Goal: Navigation & Orientation: Find specific page/section

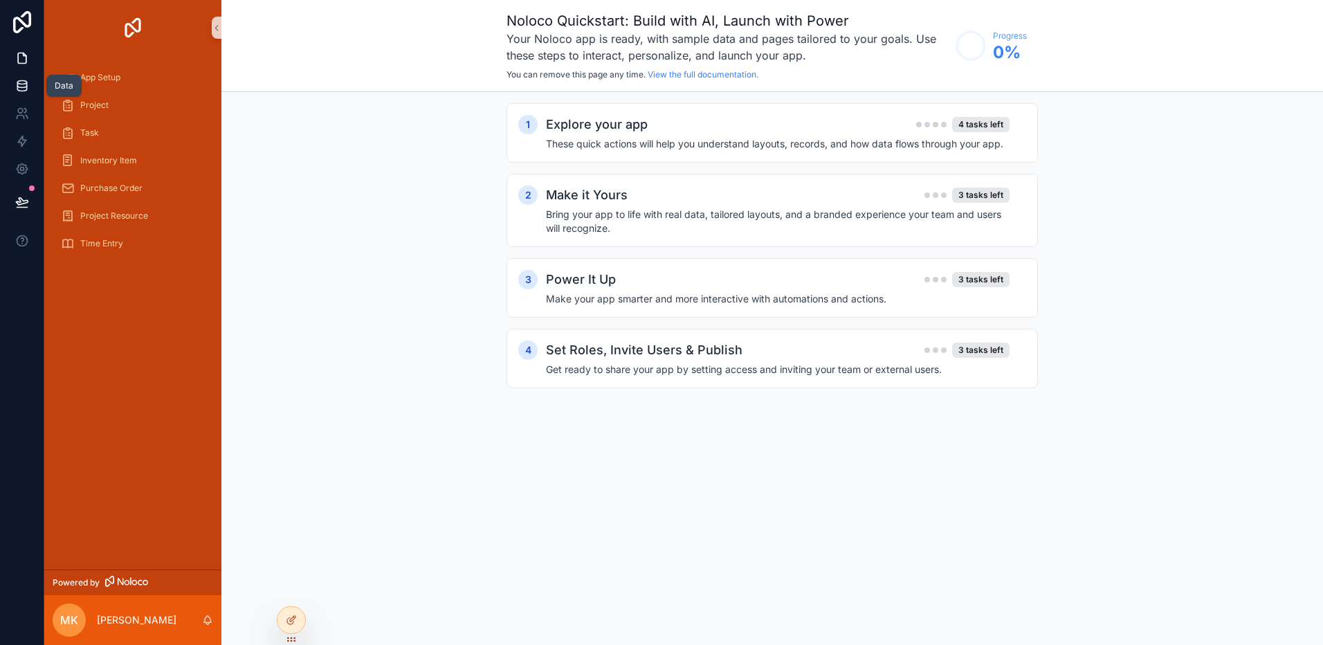
click at [25, 83] on icon at bounding box center [21, 82] width 9 height 3
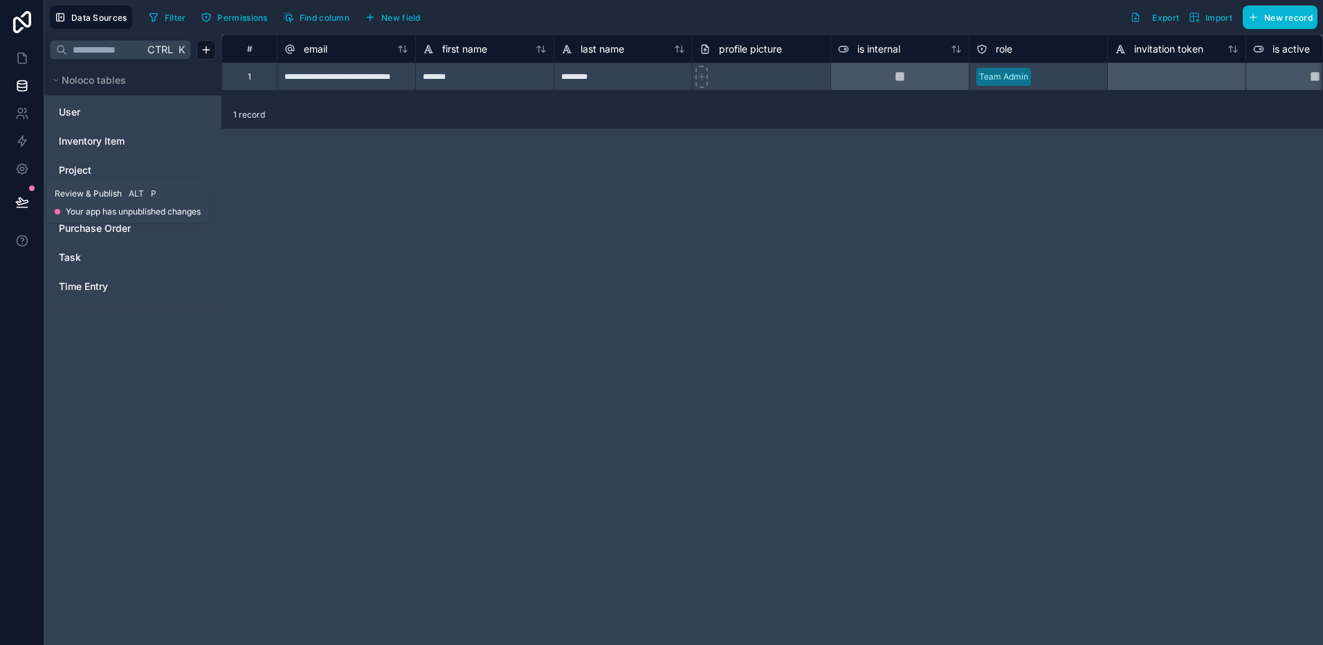
click at [15, 203] on icon at bounding box center [22, 202] width 14 height 14
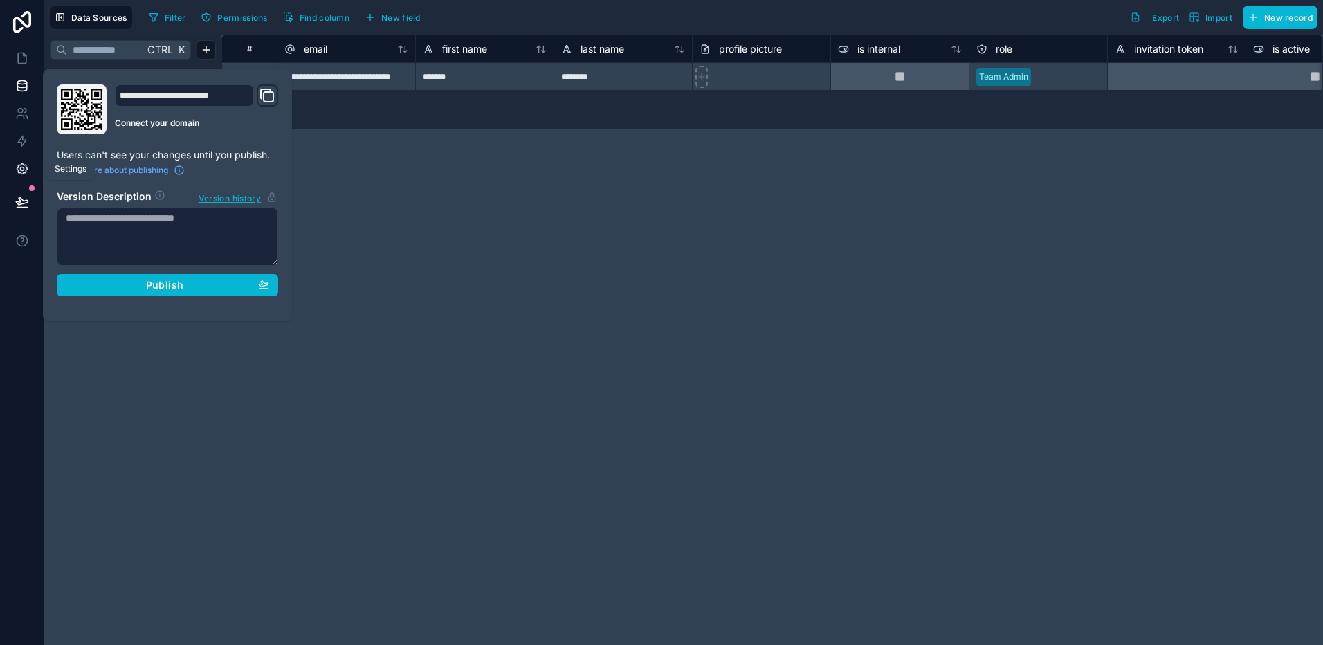
click at [25, 165] on icon at bounding box center [22, 169] width 10 height 10
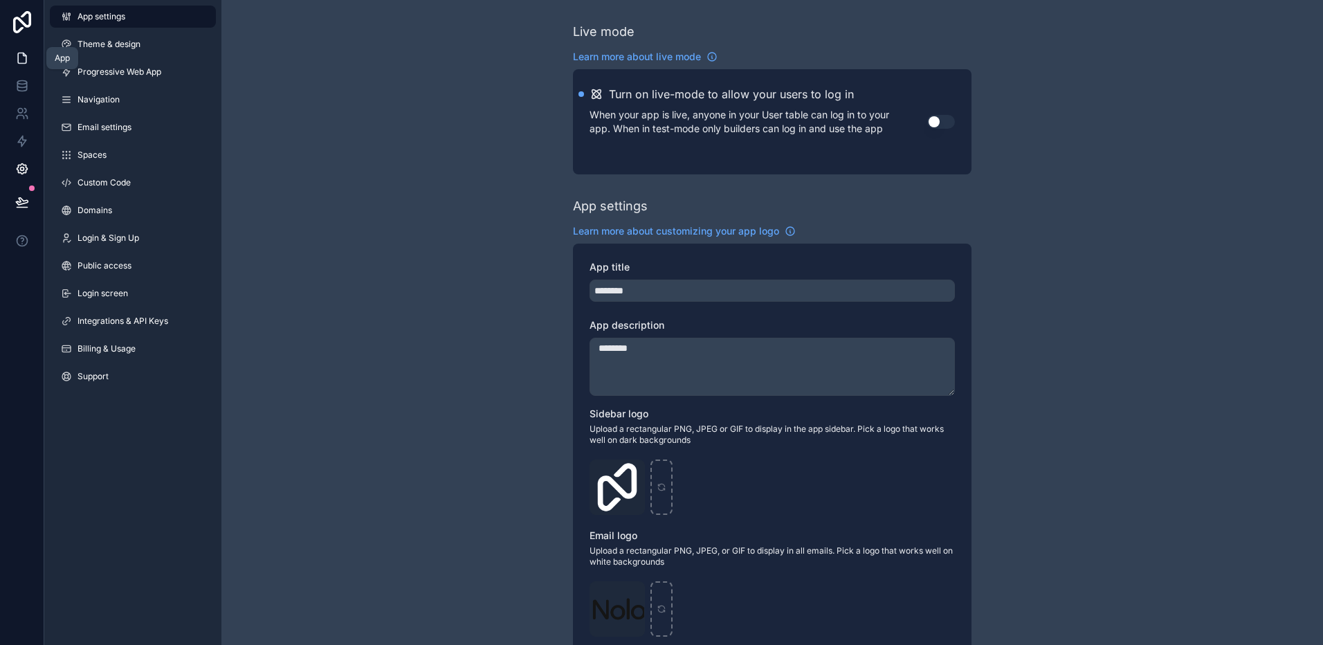
click at [11, 60] on link at bounding box center [22, 58] width 44 height 28
